Goal: Task Accomplishment & Management: Complete application form

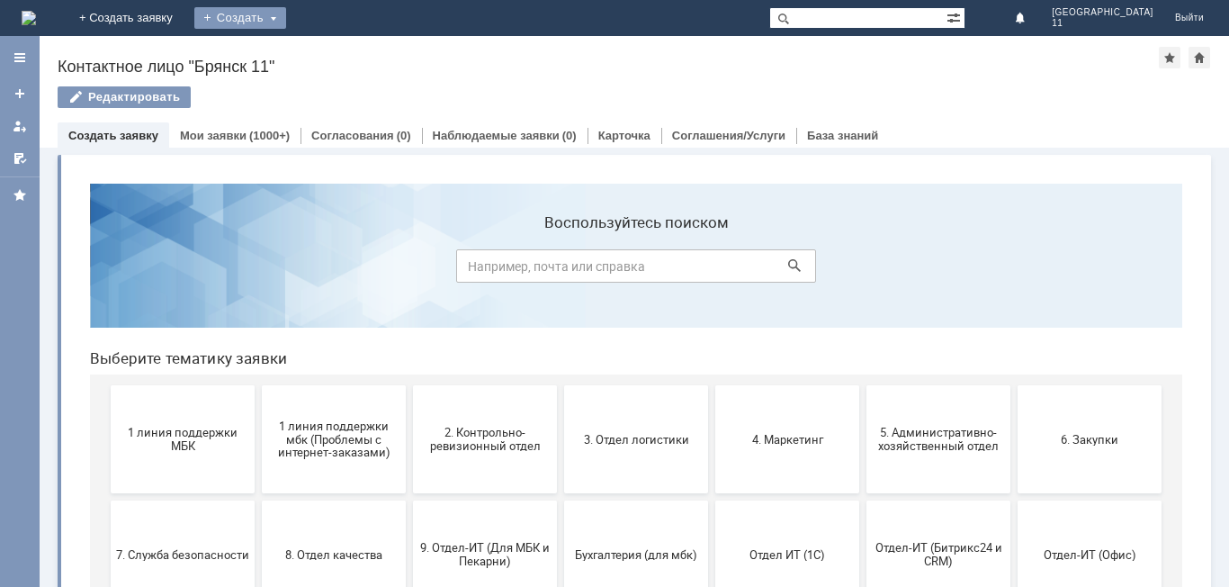
click at [286, 13] on div "Создать" at bounding box center [240, 18] width 92 height 22
click at [335, 53] on link "Заявка" at bounding box center [266, 54] width 137 height 22
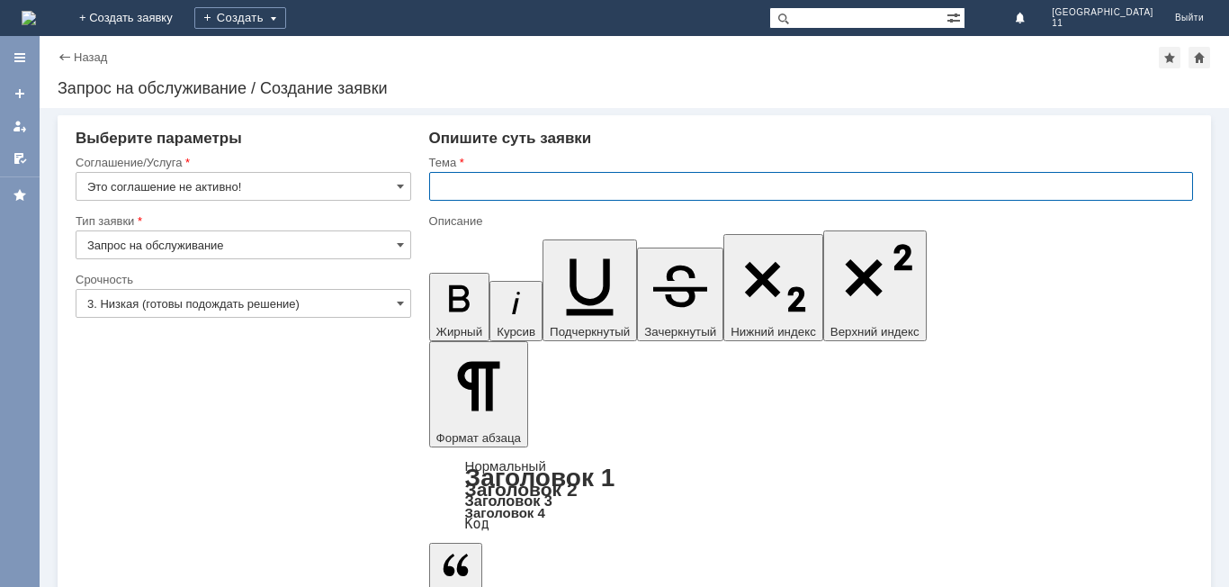
click at [431, 187] on input "text" at bounding box center [811, 186] width 764 height 29
drag, startPoint x: 436, startPoint y: 184, endPoint x: 641, endPoint y: 185, distance: 204.3
click at [641, 185] on input "мбк 11 Брянск. Отложенные чеки" at bounding box center [811, 186] width 764 height 29
type input "мбк 11 Брянск. Отложенные чеки"
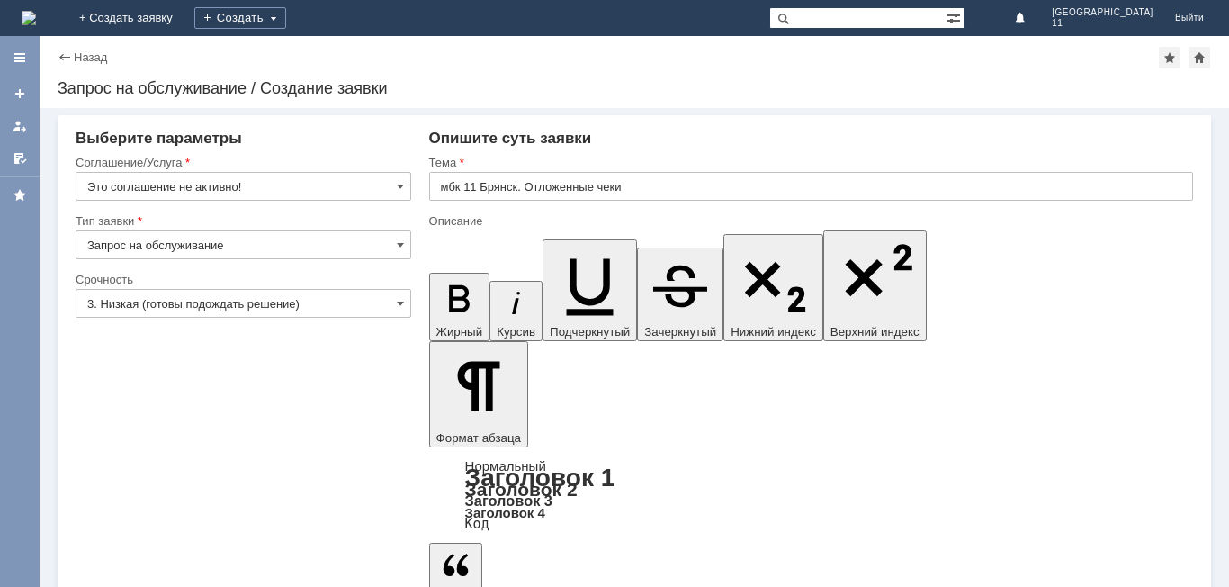
click at [404, 185] on input "Это соглашение не активно!" at bounding box center [244, 186] width 336 height 29
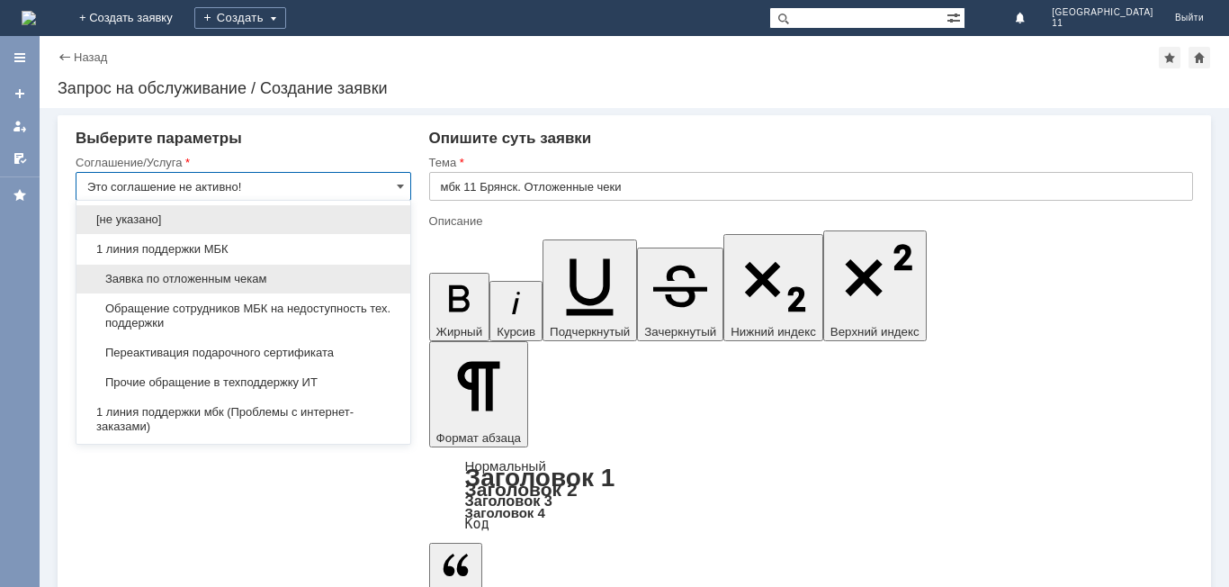
click at [286, 274] on span "Заявка по отложенным чекам" at bounding box center [243, 279] width 312 height 14
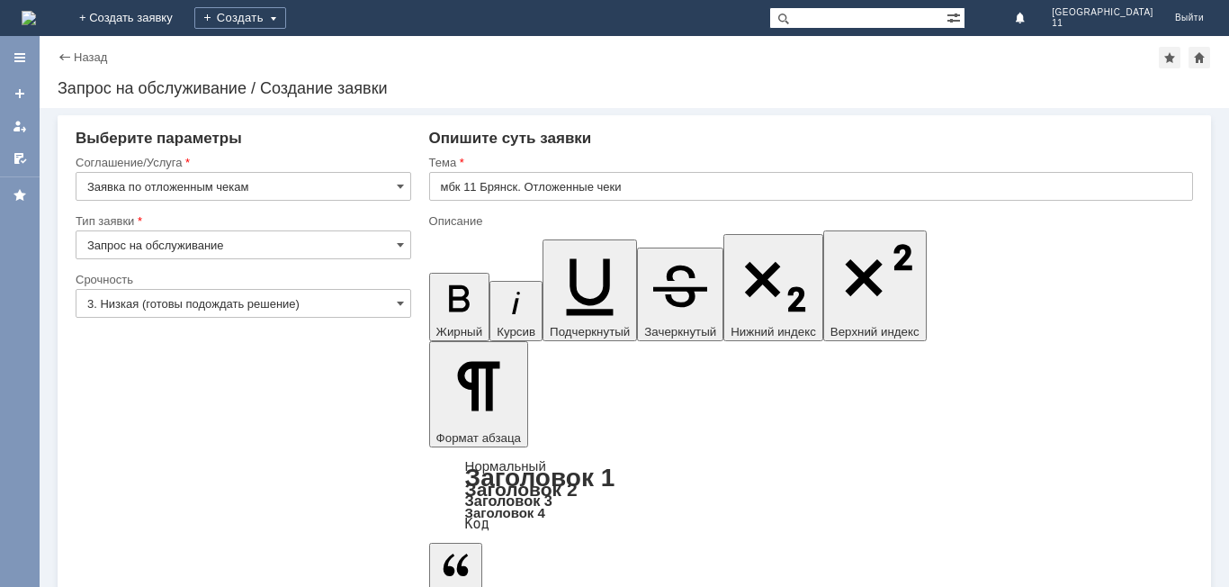
type input "Заявка по отложенным чекам"
click at [406, 293] on input "3. Низкая (готовы подождать решение)" at bounding box center [244, 303] width 336 height 29
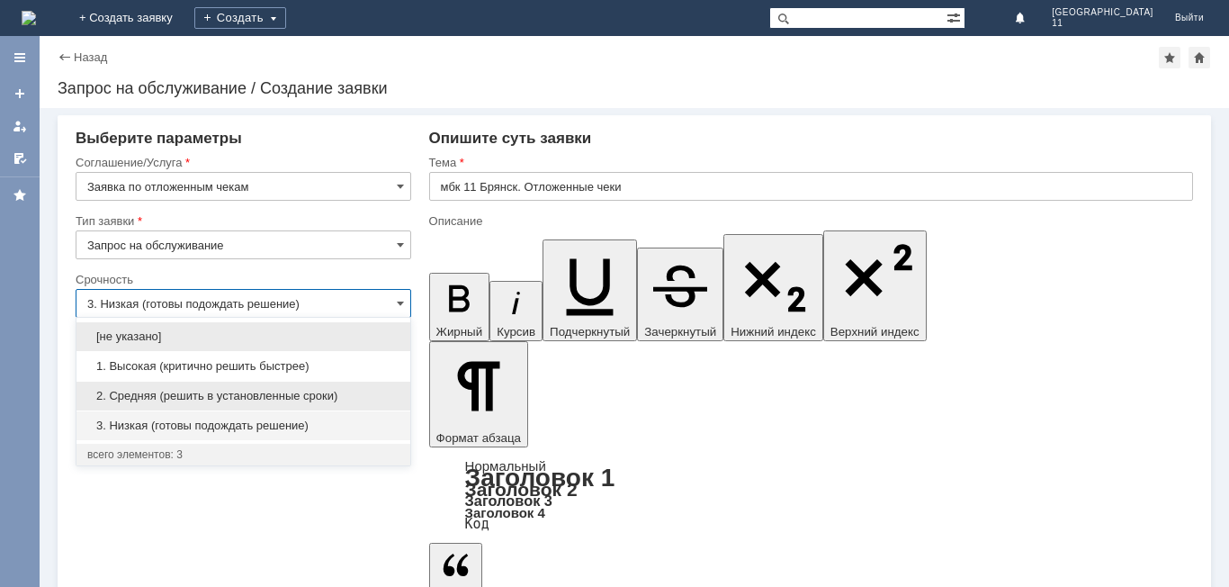
click at [290, 396] on span "2. Средняя (решить в установленные сроки)" at bounding box center [243, 396] width 312 height 14
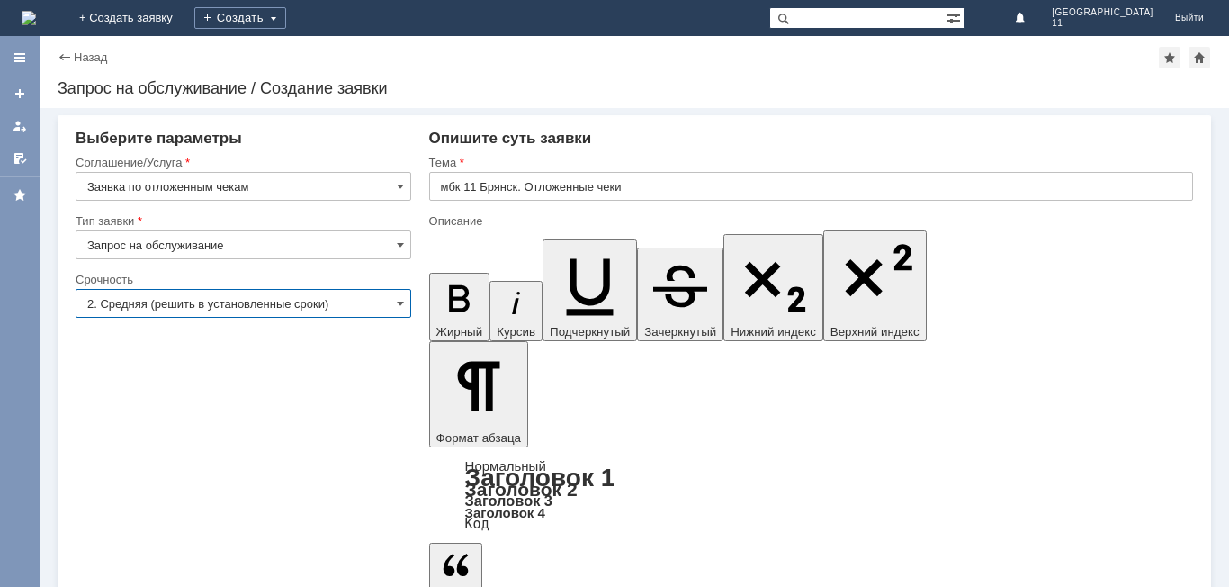
type input "2. Средняя (решить в установленные сроки)"
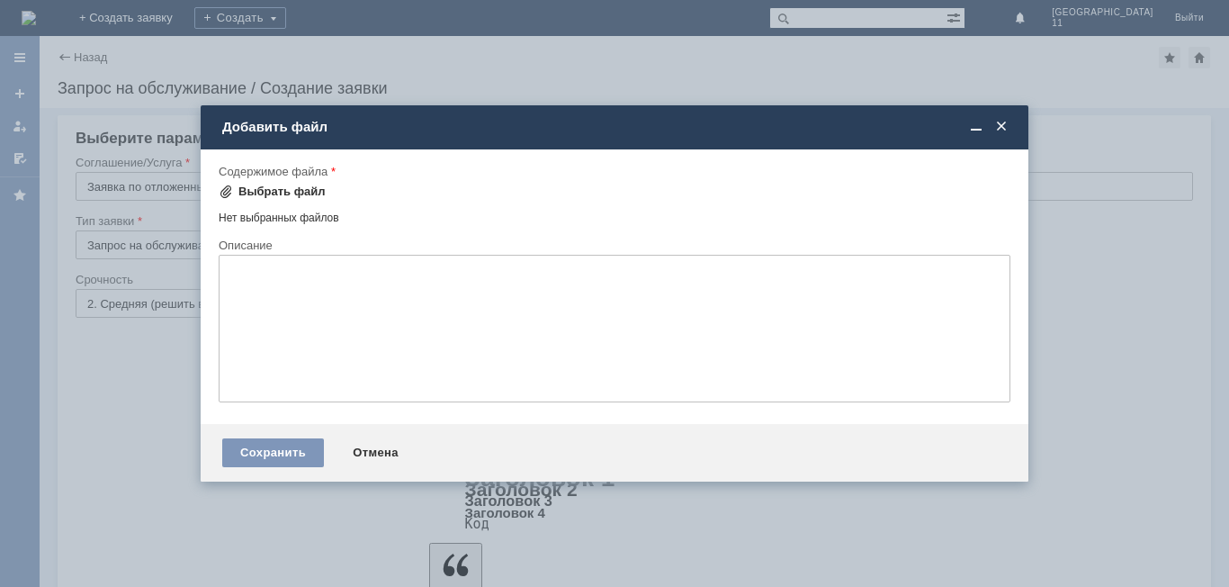
click at [295, 194] on div "Выбрать файл" at bounding box center [281, 191] width 87 height 14
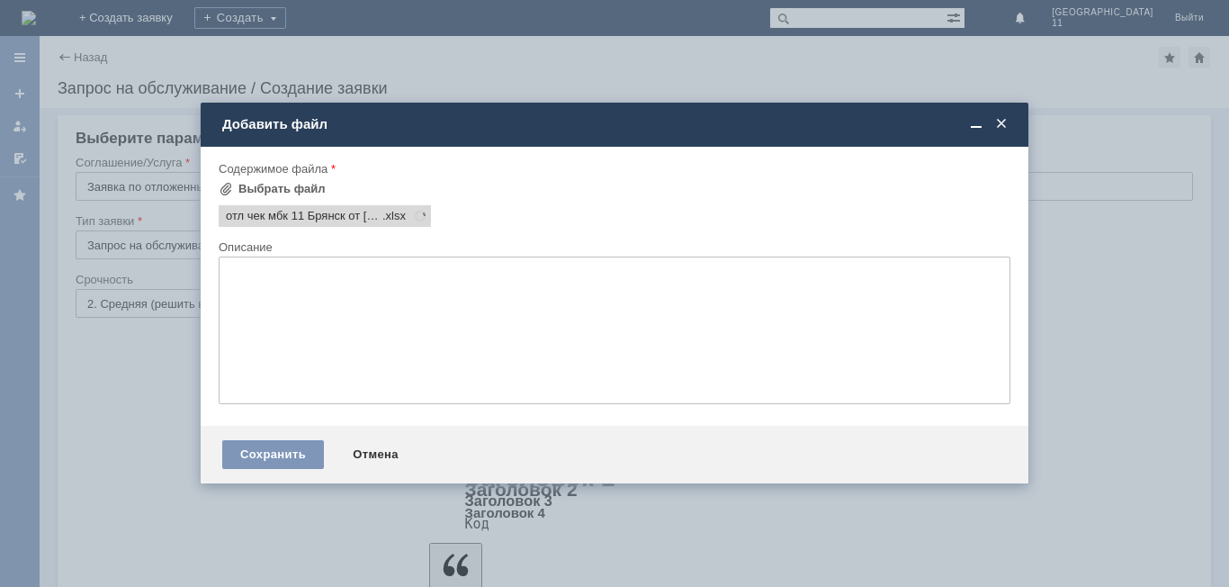
scroll to position [0, 0]
click at [240, 444] on div "Сохранить" at bounding box center [273, 454] width 102 height 29
